Goal: Book appointment/travel/reservation

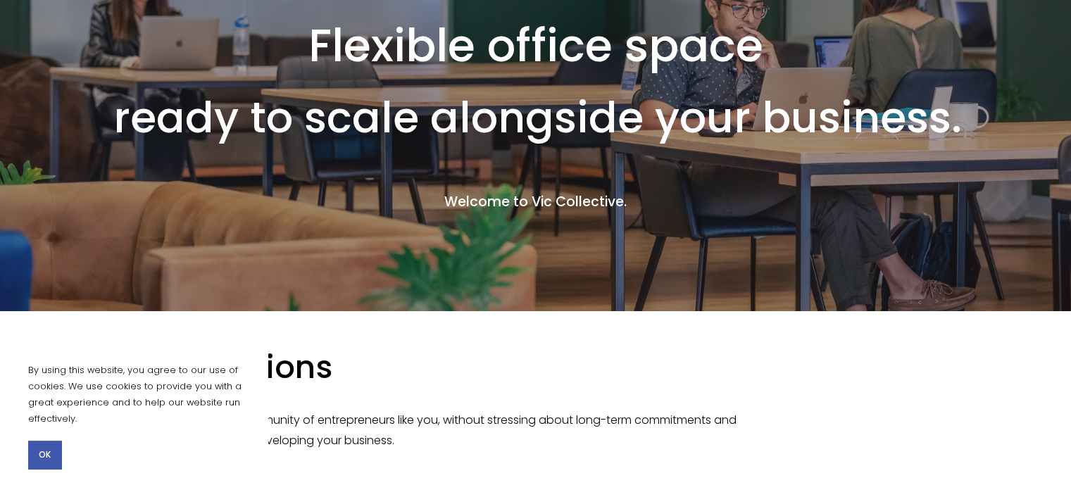
scroll to position [352, 0]
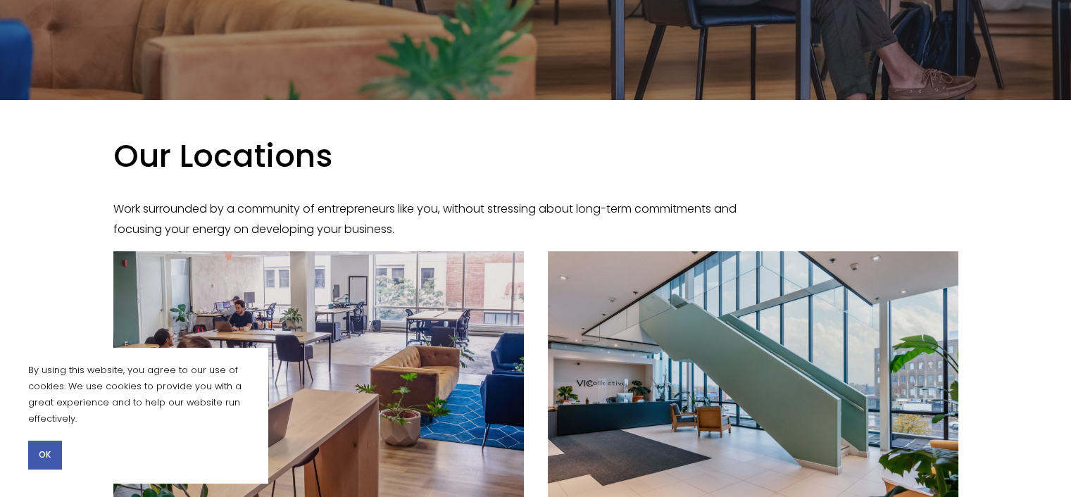
click at [49, 464] on button "OK" at bounding box center [44, 455] width 33 height 28
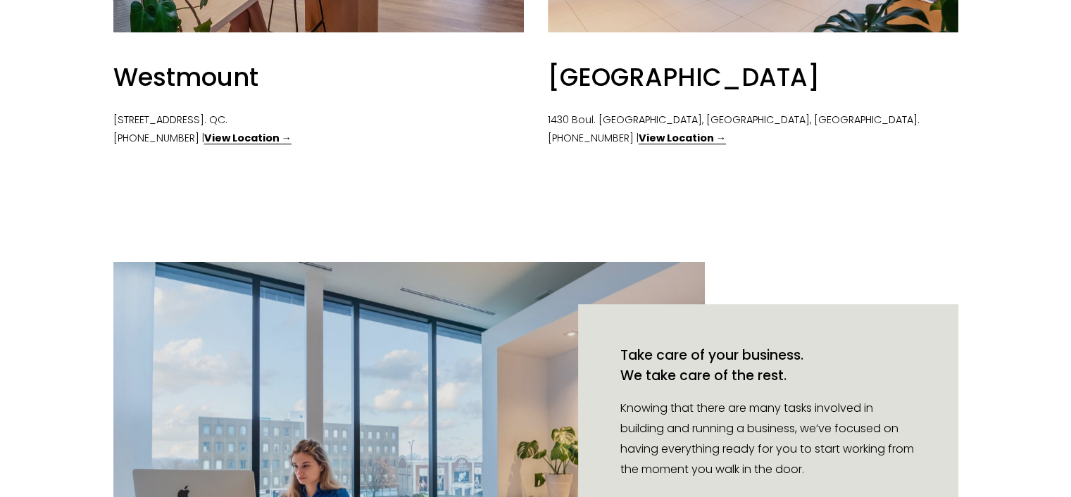
scroll to position [774, 0]
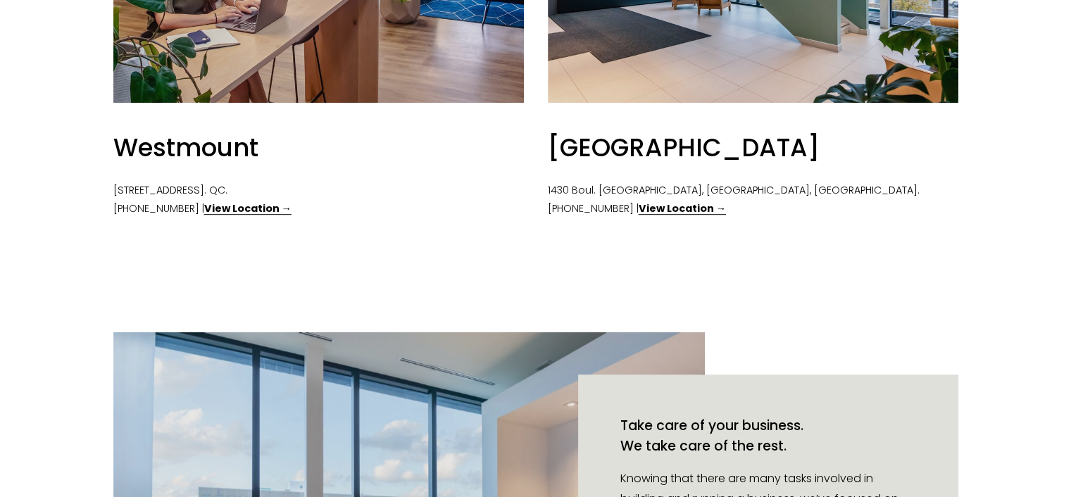
click at [204, 208] on strong "View Location →" at bounding box center [247, 208] width 87 height 14
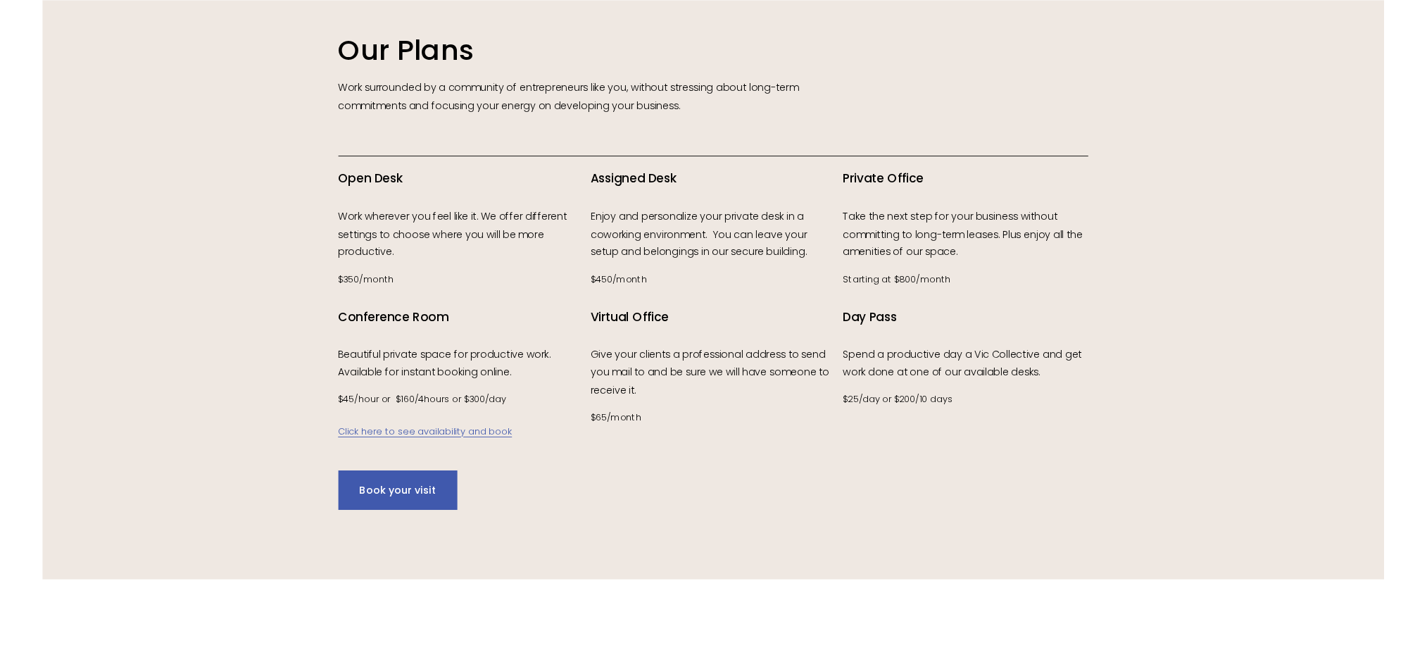
scroll to position [2100, 0]
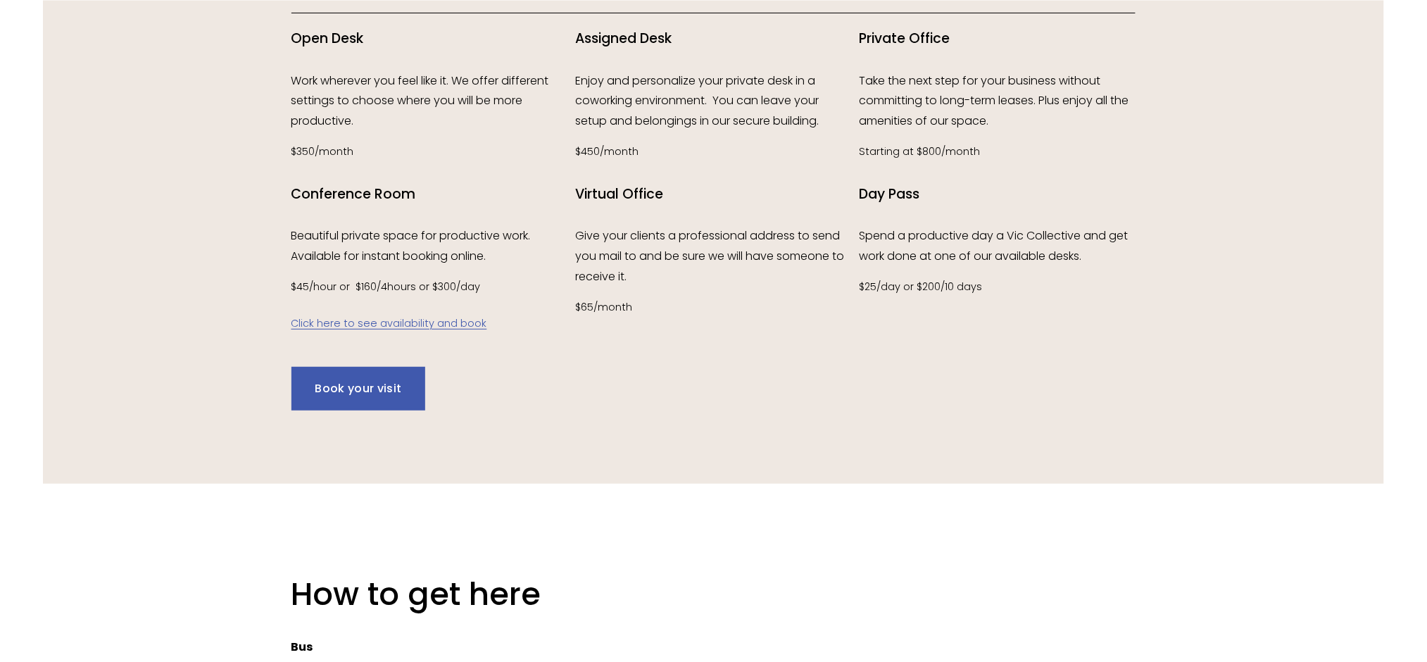
click at [893, 92] on p "Take the next step for your business without committing to long-term leases. Pl…" at bounding box center [997, 101] width 277 height 61
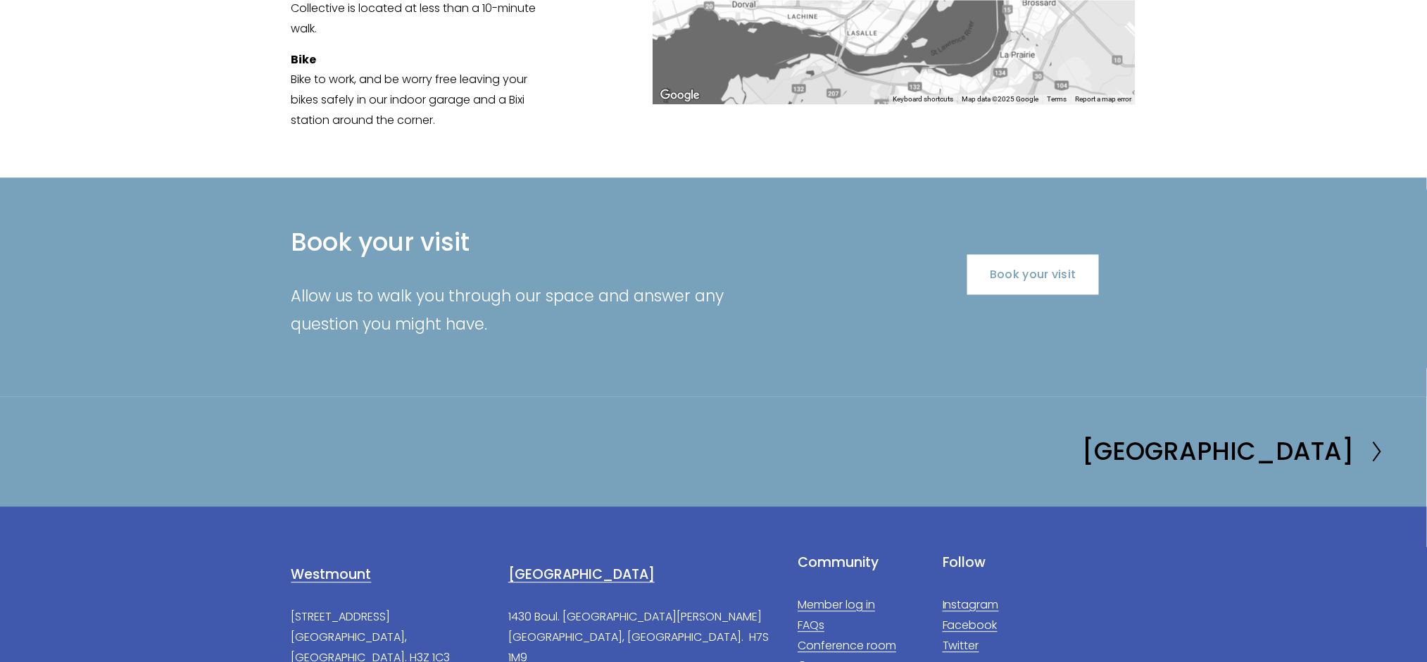
scroll to position [3043, 0]
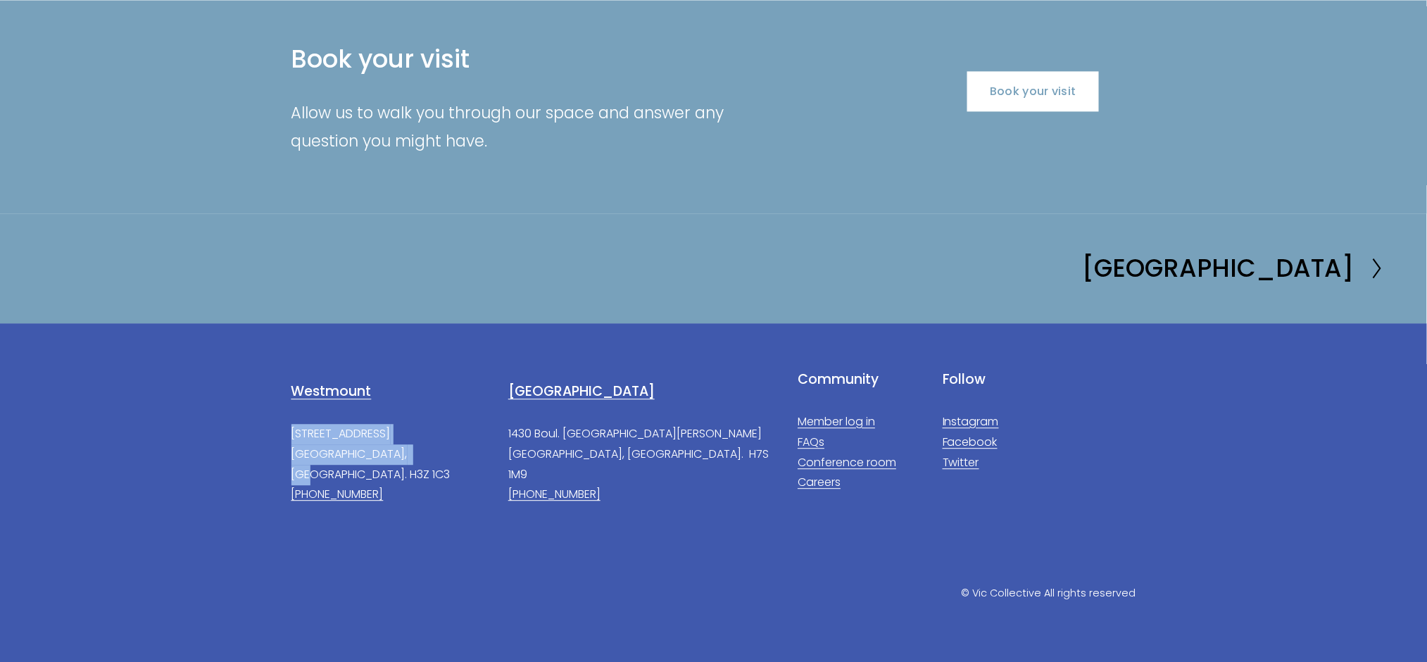
drag, startPoint x: 284, startPoint y: 435, endPoint x: 425, endPoint y: 453, distance: 142.7
click at [425, 453] on div "Westmount [STREET_ADDRESS]. H3Z 1C3 [PHONE_NUMBER]" at bounding box center [532, 443] width 507 height 146
copy p "[STREET_ADDRESS]. H3Z 1C3"
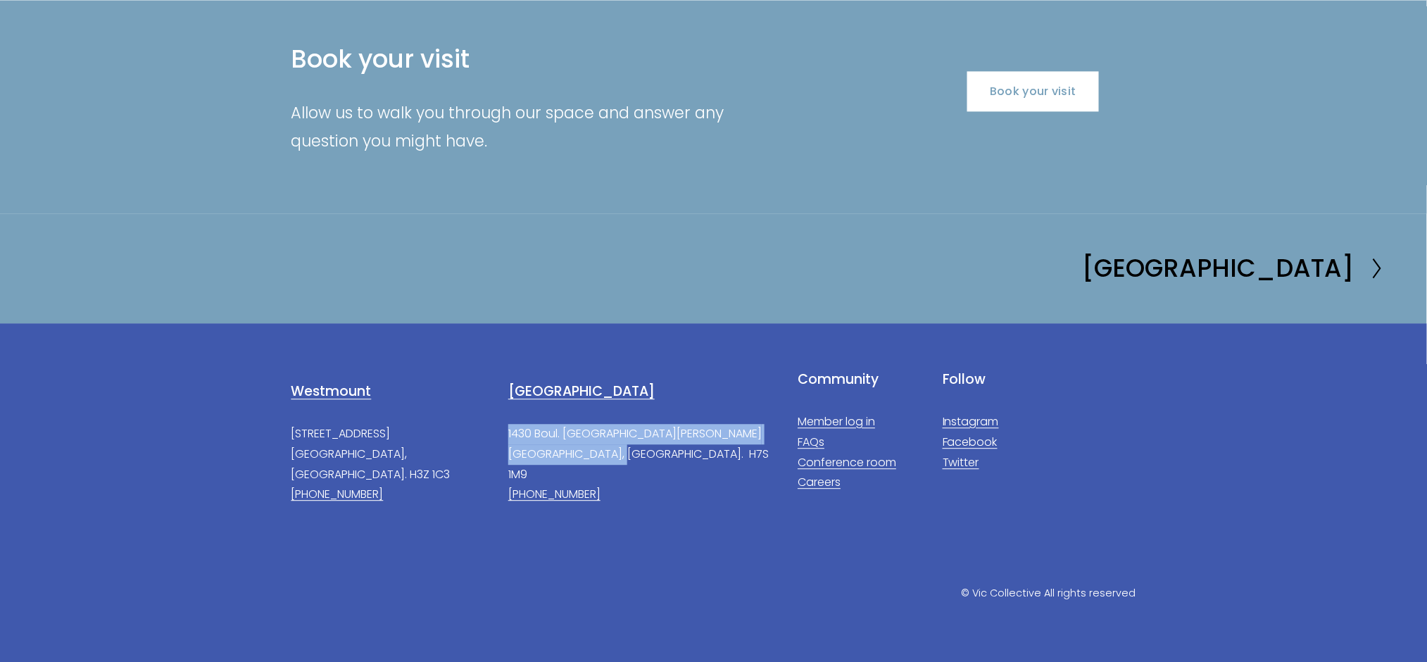
drag, startPoint x: 625, startPoint y: 455, endPoint x: 505, endPoint y: 438, distance: 121.0
click at [505, 438] on div "Laval 1430 Boul. [GEOGRAPHIC_DATA][PERSON_NAME], [GEOGRAPHIC_DATA]. H7S 1M9 [PH…" at bounding box center [640, 443] width 289 height 146
copy p "1430 Boul. [GEOGRAPHIC_DATA][PERSON_NAME], [GEOGRAPHIC_DATA]. H7S 1M9"
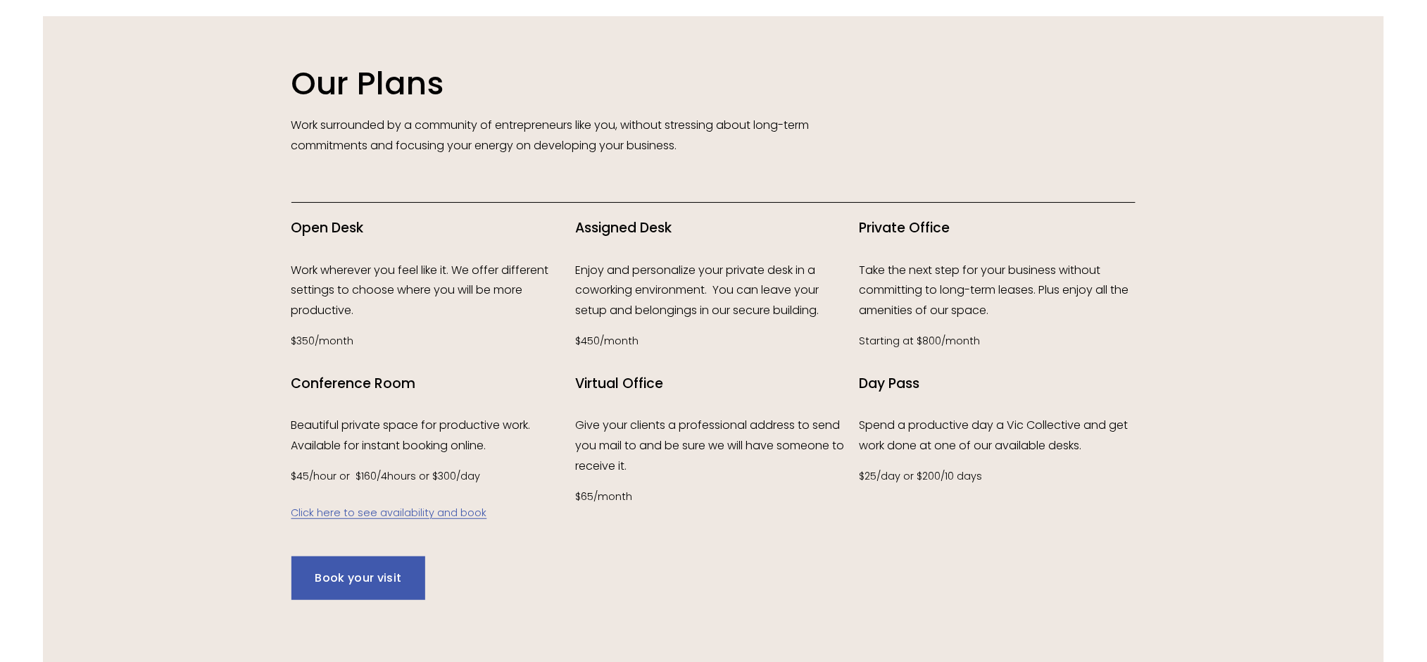
scroll to position [2010, 0]
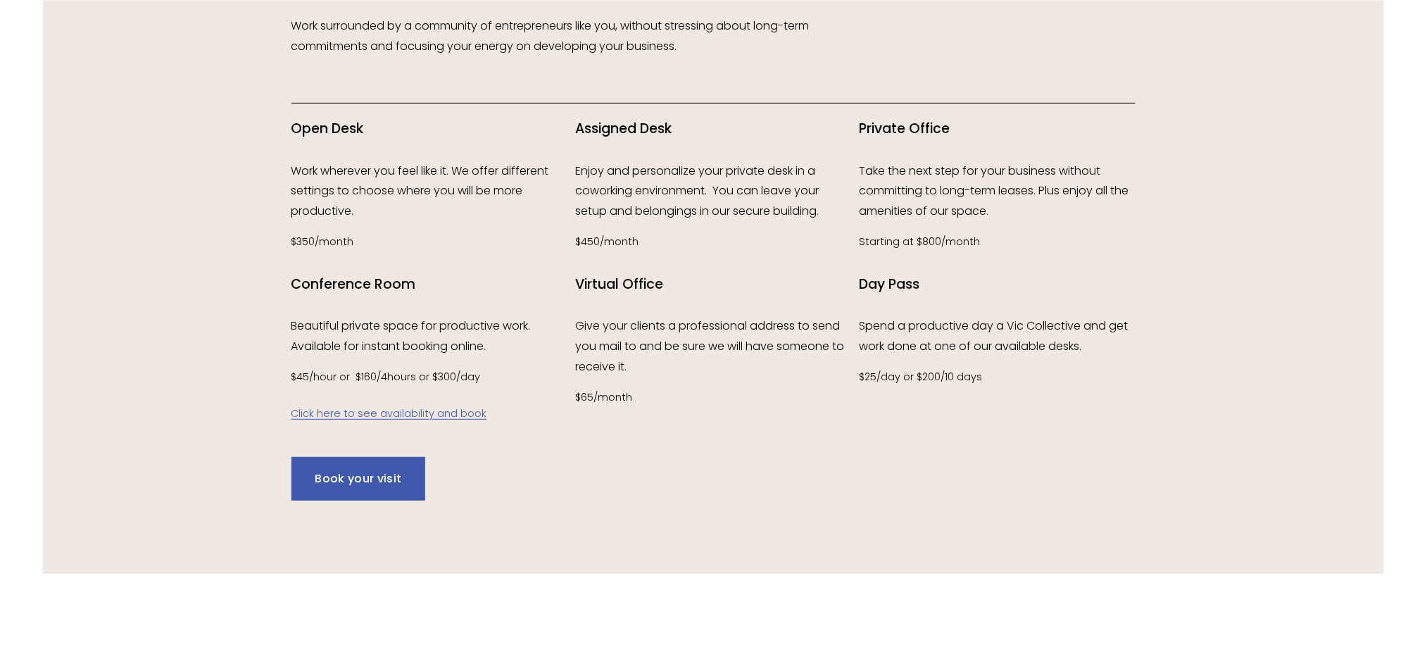
click at [389, 484] on link "Book your visit" at bounding box center [358, 479] width 134 height 44
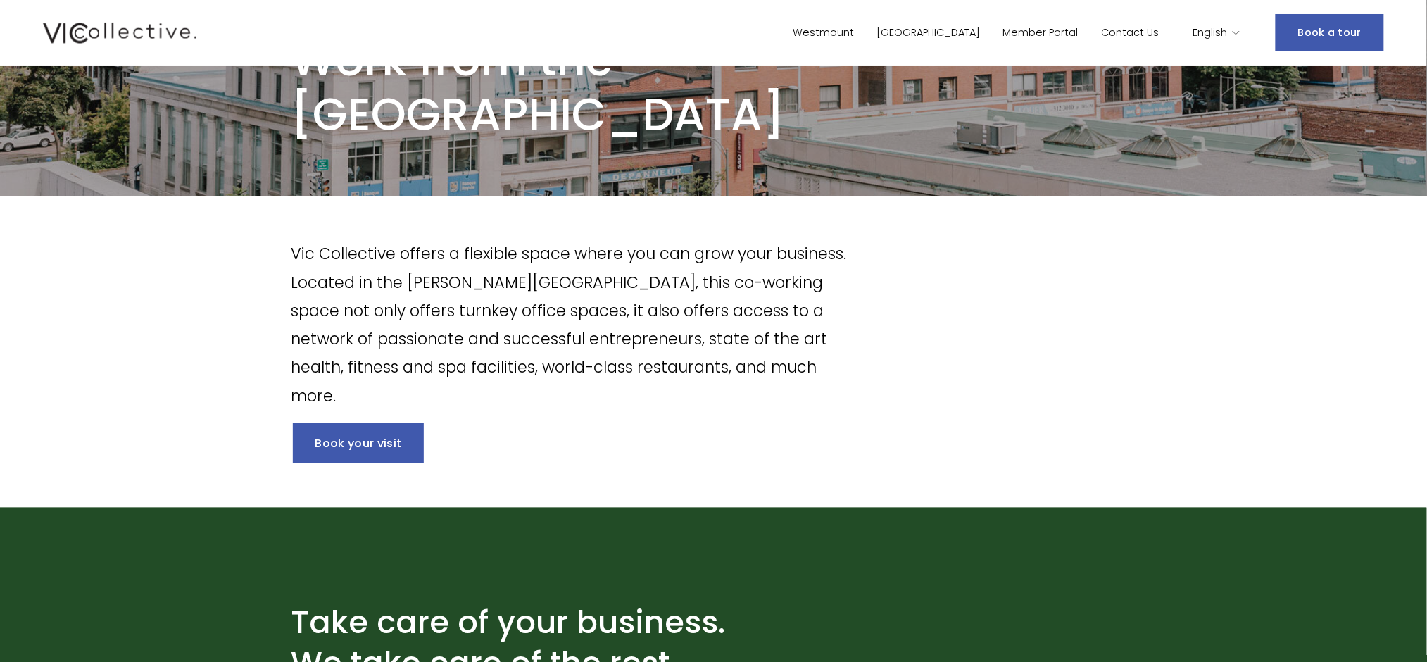
scroll to position [0, 0]
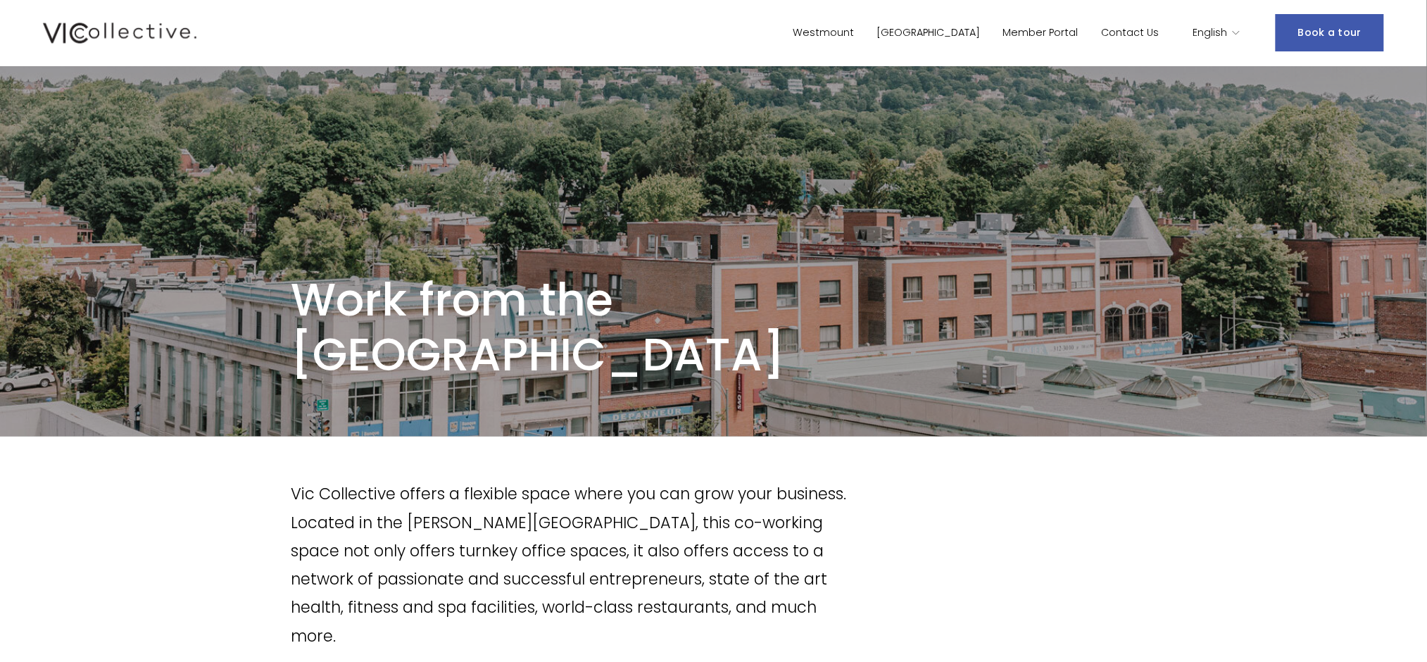
click at [1070, 28] on link "Book a tour" at bounding box center [1329, 32] width 108 height 37
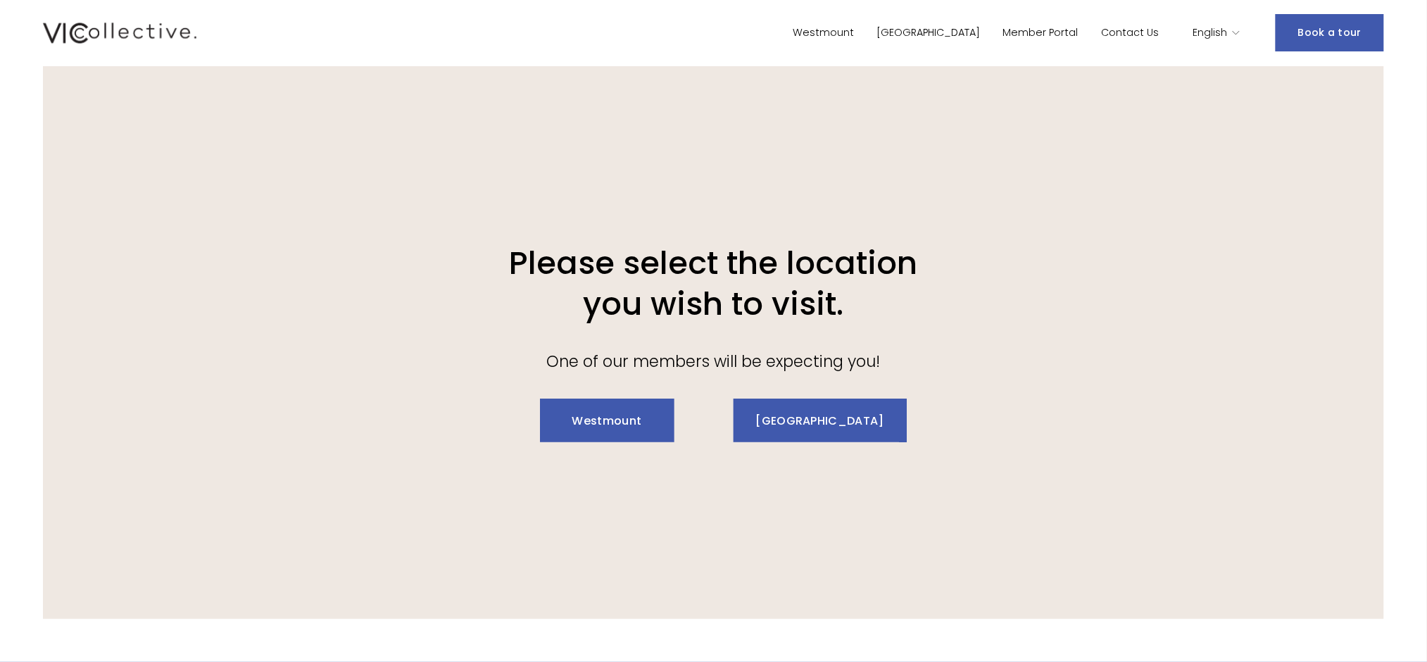
click at [600, 418] on link "Westmount" at bounding box center [607, 420] width 134 height 44
